Goal: Task Accomplishment & Management: Manage account settings

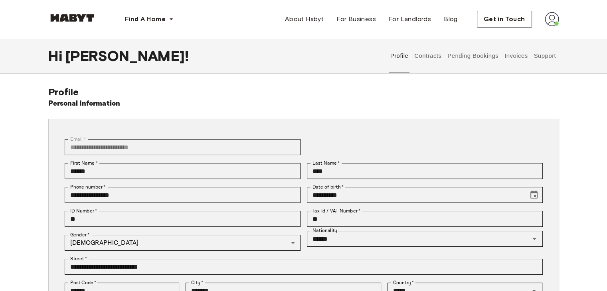
click at [430, 68] on button "Contracts" at bounding box center [427, 55] width 29 height 35
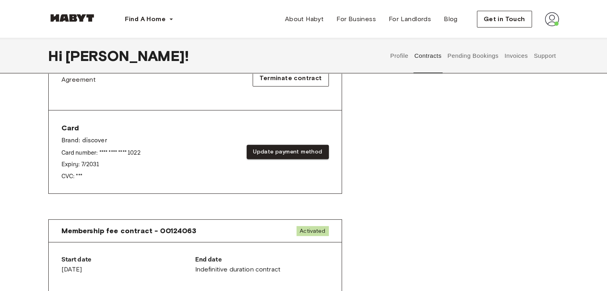
scroll to position [279, 0]
click at [294, 152] on button "Update payment method" at bounding box center [288, 153] width 82 height 15
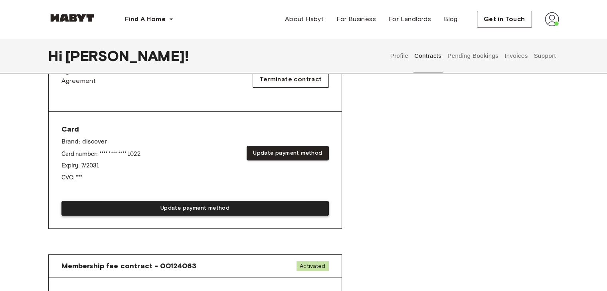
click at [213, 208] on button "Update payment method" at bounding box center [194, 208] width 267 height 15
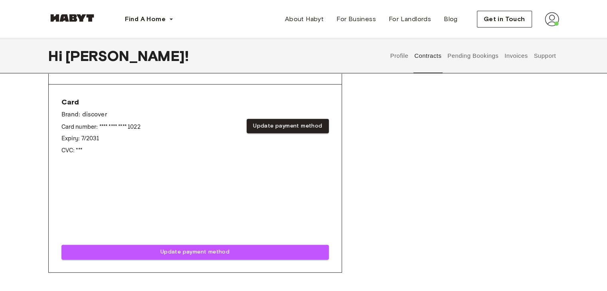
scroll to position [319, 0]
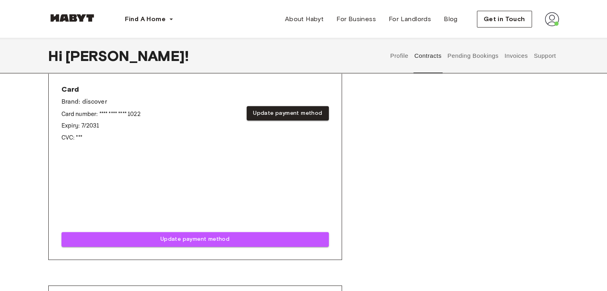
click at [291, 136] on div "Card Brand: discover Card number: **** **** **** 1022 Expiry: 7 / 2031 CVC: ***…" at bounding box center [194, 113] width 267 height 57
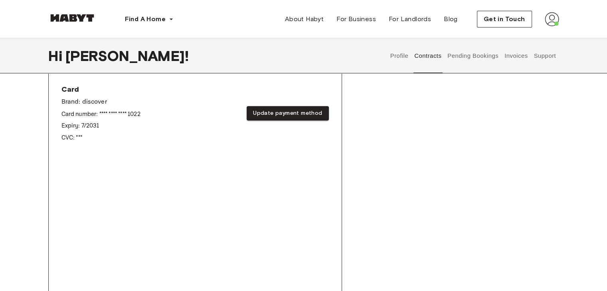
click at [254, 139] on div "Card Brand: discover Card number: **** **** **** 1022 Expiry: 7 / 2031 CVC: ***…" at bounding box center [194, 113] width 267 height 57
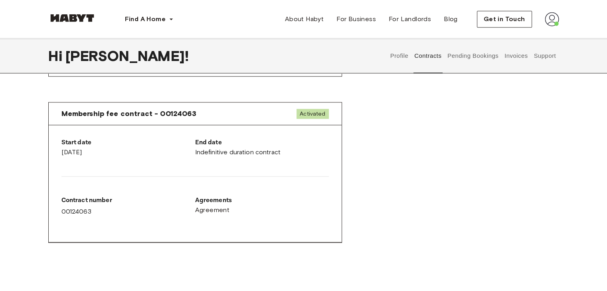
scroll to position [598, 0]
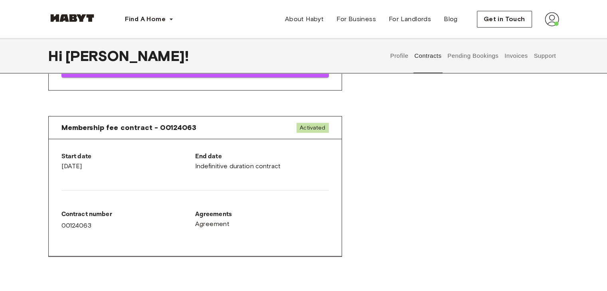
click at [467, 59] on button "Pending Bookings" at bounding box center [472, 55] width 53 height 35
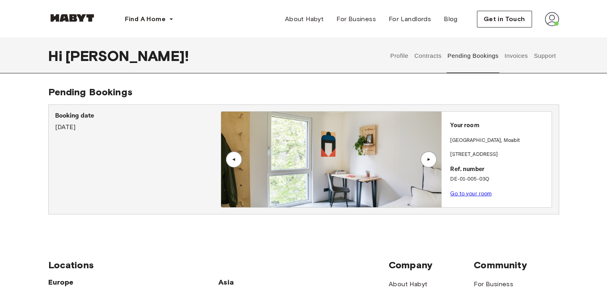
click at [507, 60] on button "Invoices" at bounding box center [515, 55] width 25 height 35
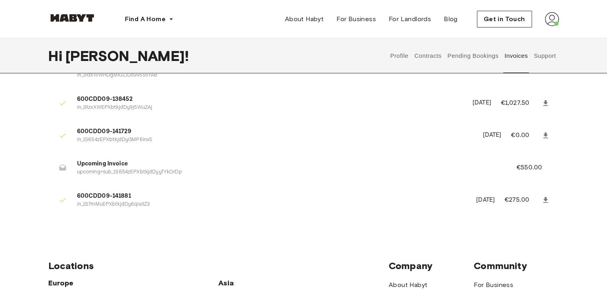
scroll to position [160, 0]
